Goal: Transaction & Acquisition: Purchase product/service

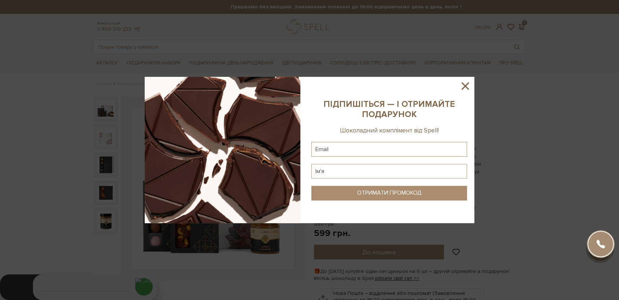
click at [467, 88] on icon at bounding box center [465, 85] width 7 height 7
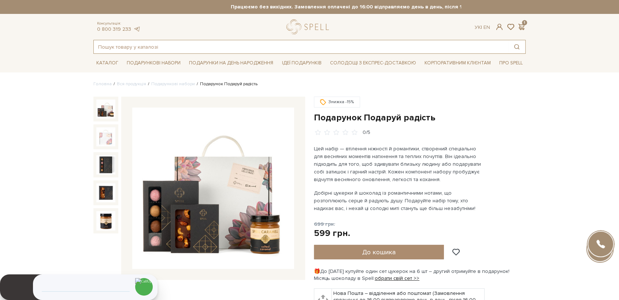
click at [141, 51] on input "text" at bounding box center [301, 46] width 415 height 13
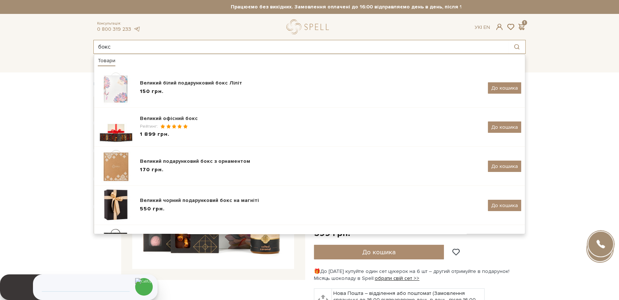
type input "бокс"
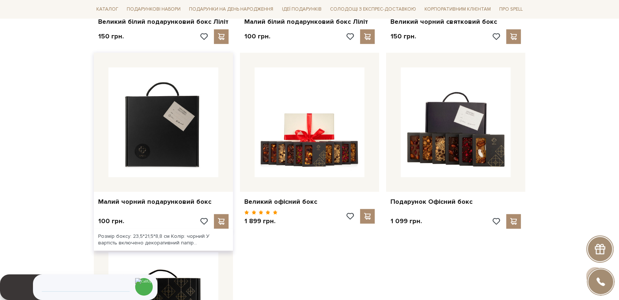
scroll to position [488, 0]
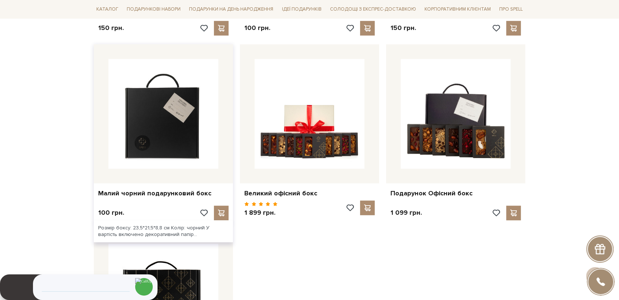
click at [178, 143] on img at bounding box center [163, 114] width 110 height 110
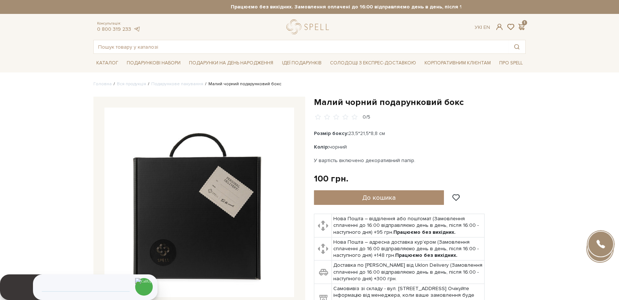
click at [209, 216] on img at bounding box center [199, 203] width 190 height 190
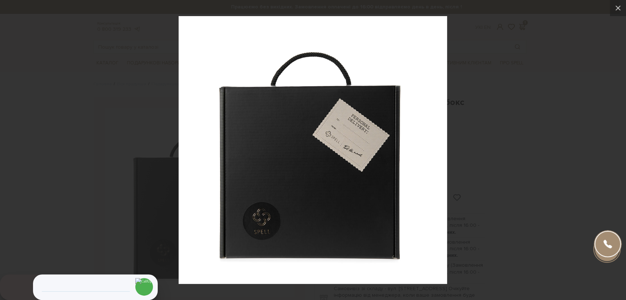
drag, startPoint x: 305, startPoint y: 155, endPoint x: 311, endPoint y: 159, distance: 7.1
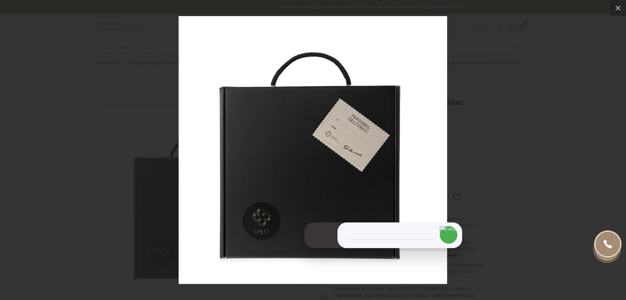
click at [45, 201] on div at bounding box center [313, 150] width 626 height 300
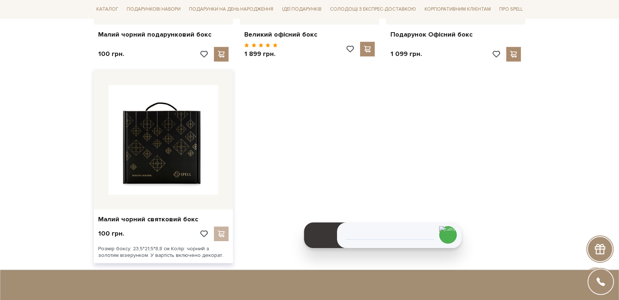
scroll to position [651, 0]
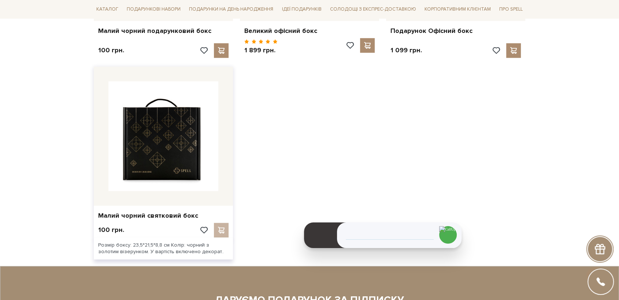
click at [168, 180] on img at bounding box center [163, 136] width 110 height 110
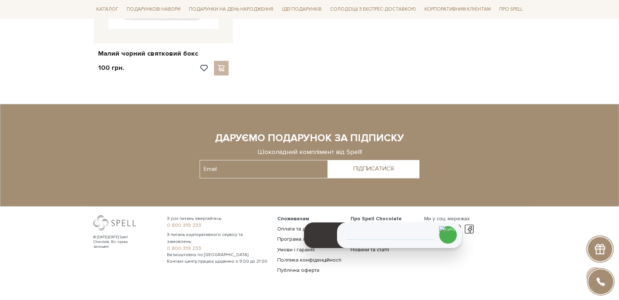
scroll to position [814, 0]
